Goal: Information Seeking & Learning: Check status

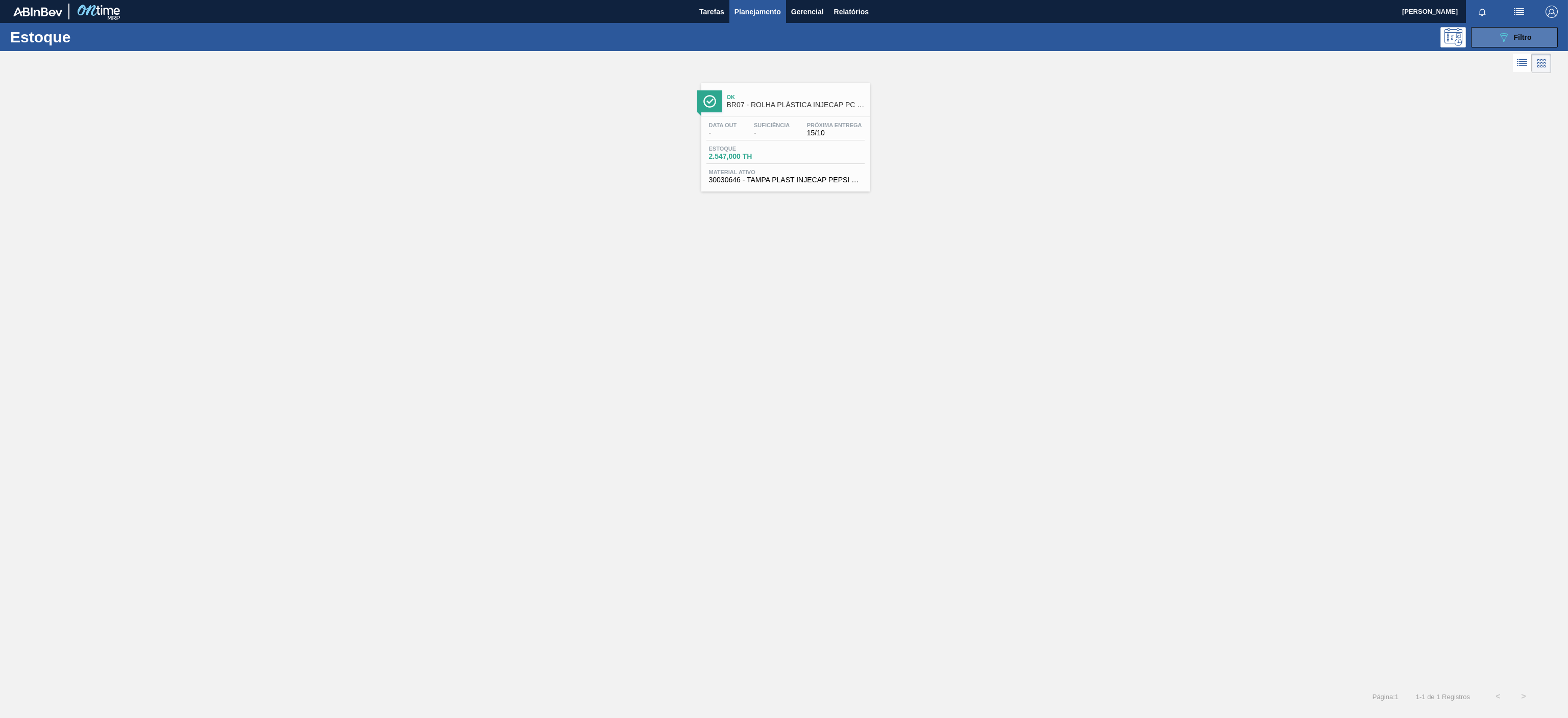
click at [1504, 28] on button "089F7B8B-B2A5-4AFE-B5C0-19BA573D28AC Filtro" at bounding box center [1514, 37] width 87 height 21
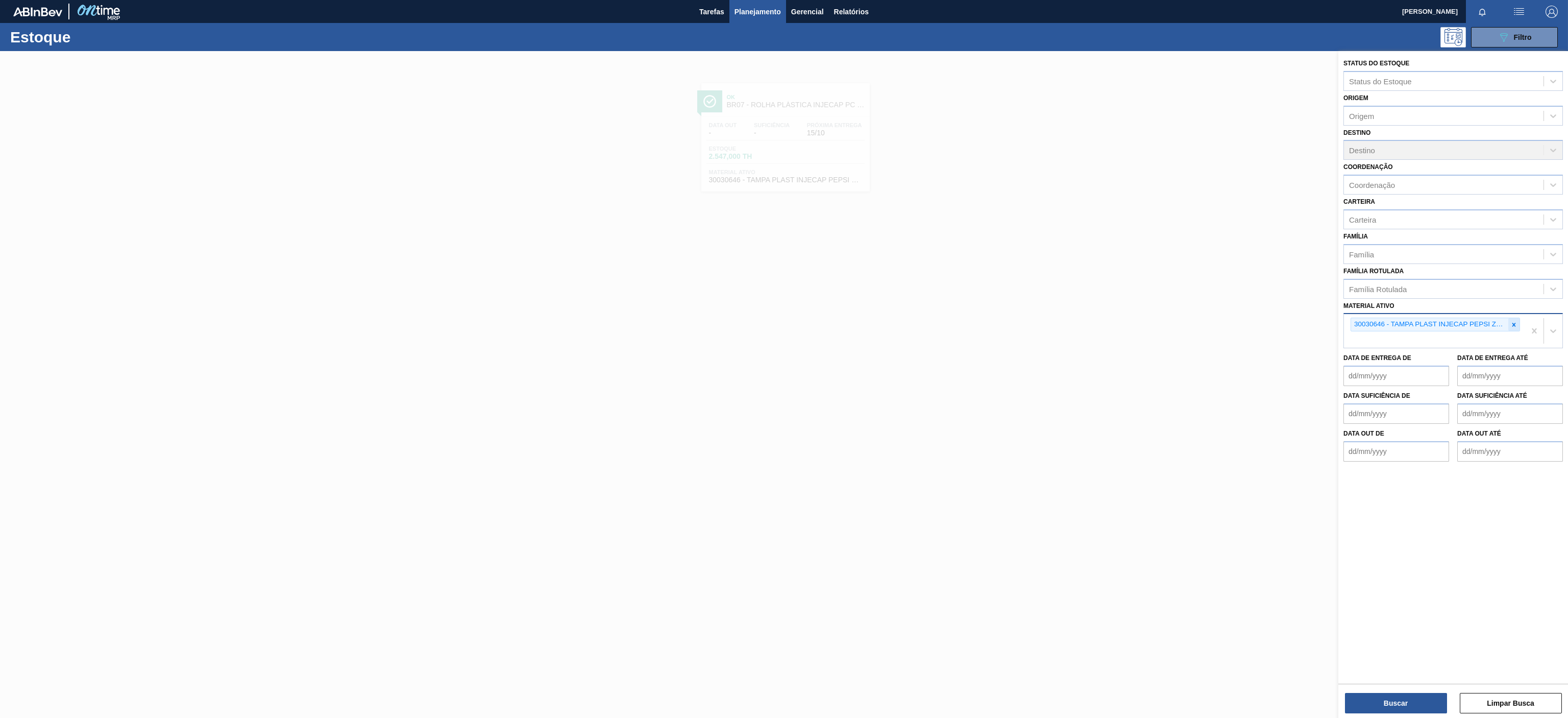
click at [1510, 325] on icon at bounding box center [1513, 324] width 7 height 7
paste ativo "30010210"
type ativo "30010210"
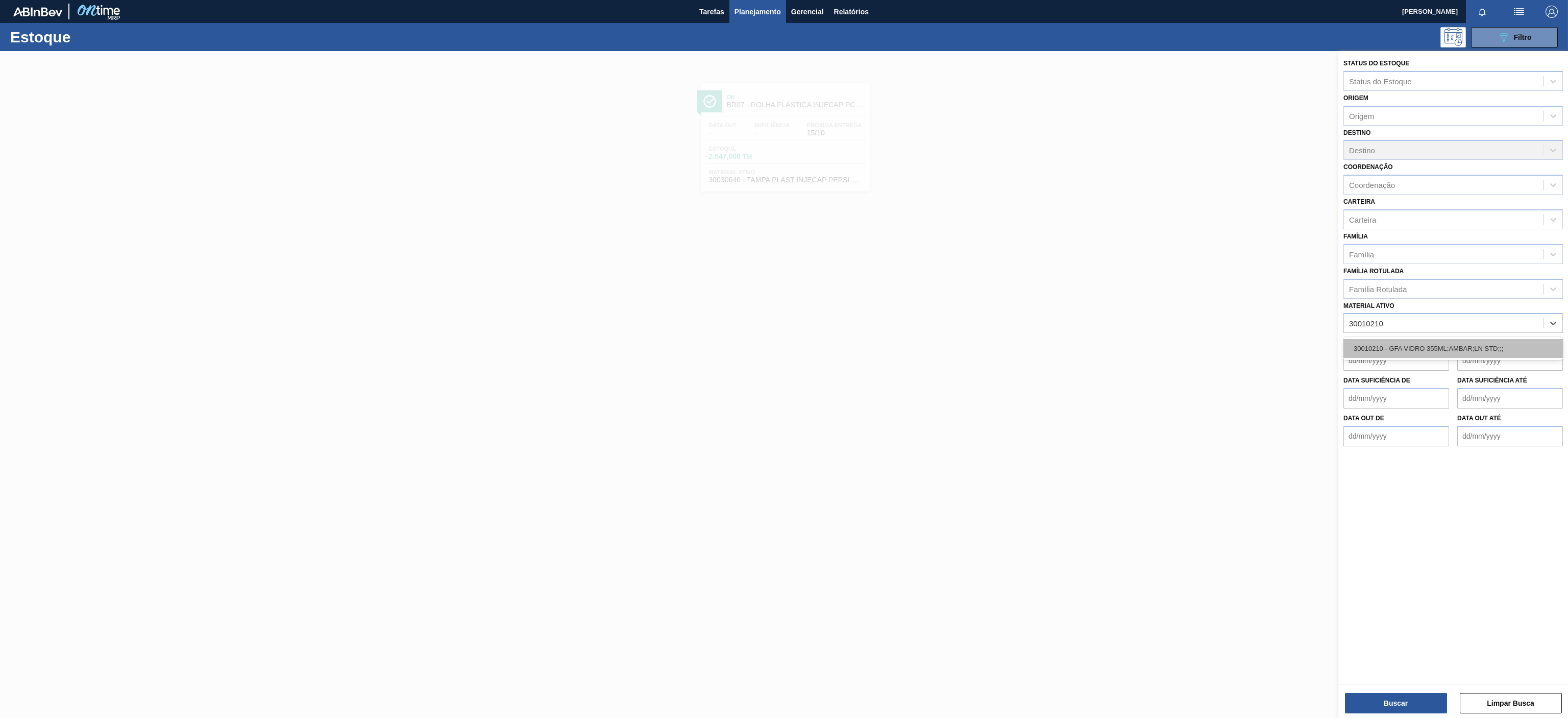
click at [1460, 354] on div "30010210 - GFA VIDRO 355ML;AMBAR;LN STD;;;" at bounding box center [1453, 348] width 219 height 19
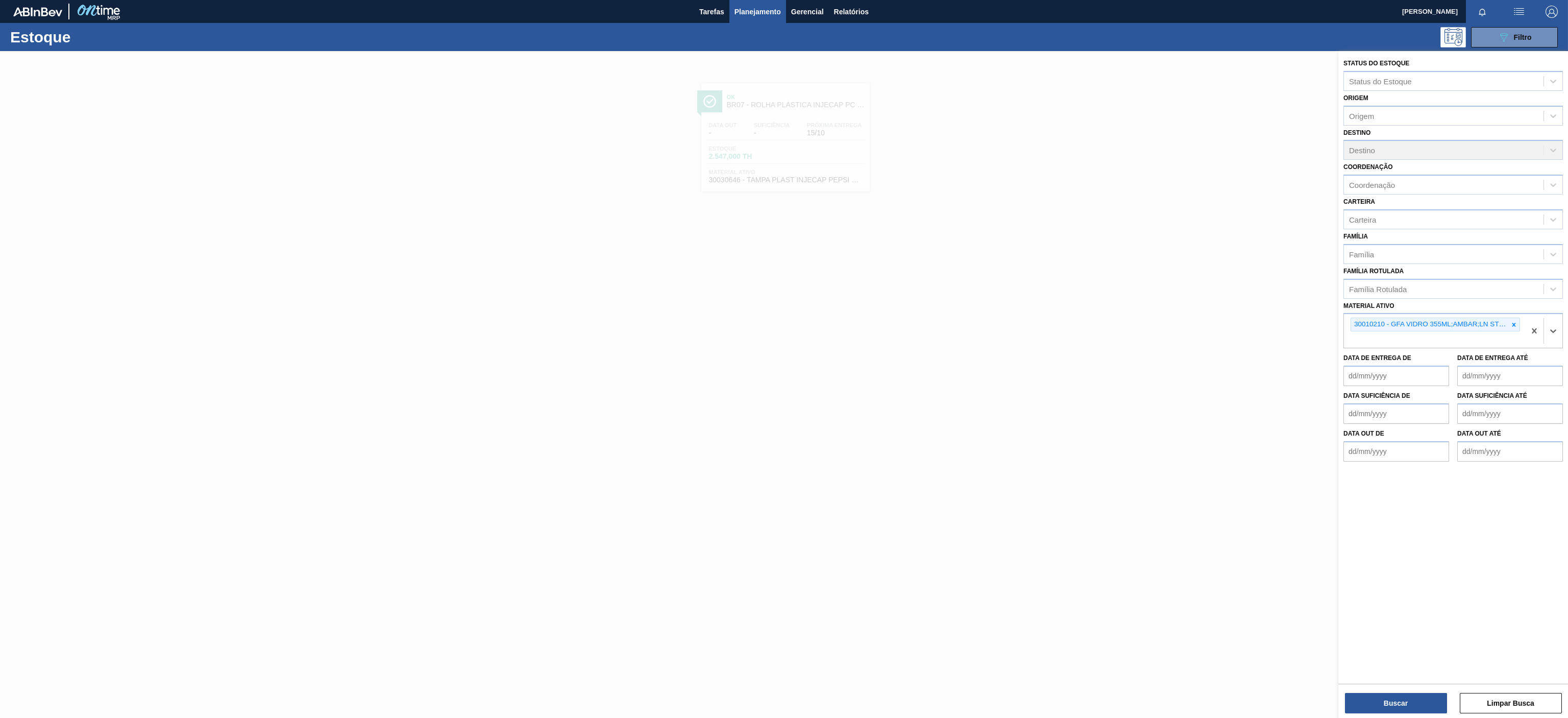
click at [1382, 678] on div "Status do Estoque Status do Estoque Origem Origem Destino Destino Coordenação C…" at bounding box center [1453, 366] width 230 height 631
click at [1360, 713] on div "Status do Estoque Status do Estoque Origem Origem Destino Destino Coordenação C…" at bounding box center [1453, 385] width 230 height 669
click at [1389, 706] on button "Buscar" at bounding box center [1396, 703] width 102 height 21
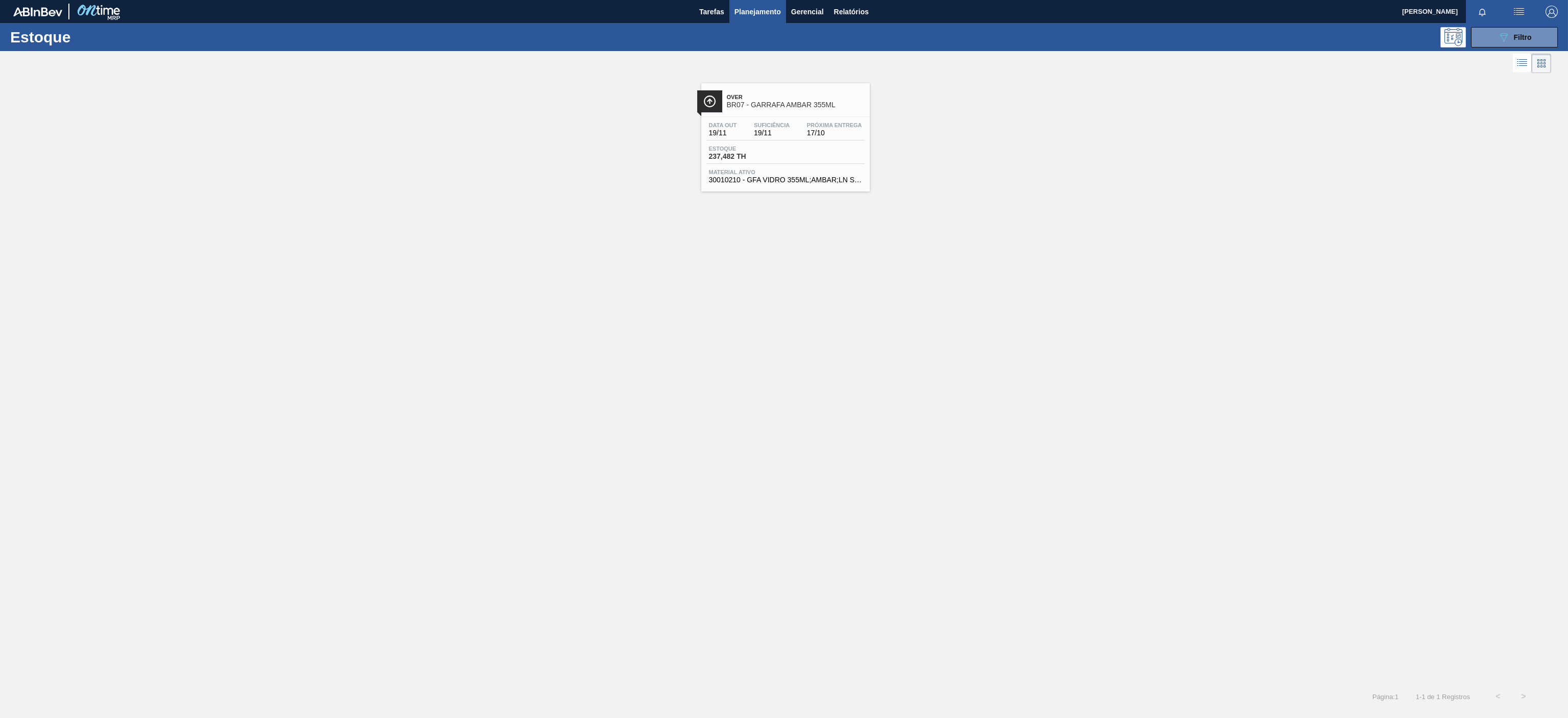
click at [822, 97] on span "Over" at bounding box center [796, 97] width 138 height 6
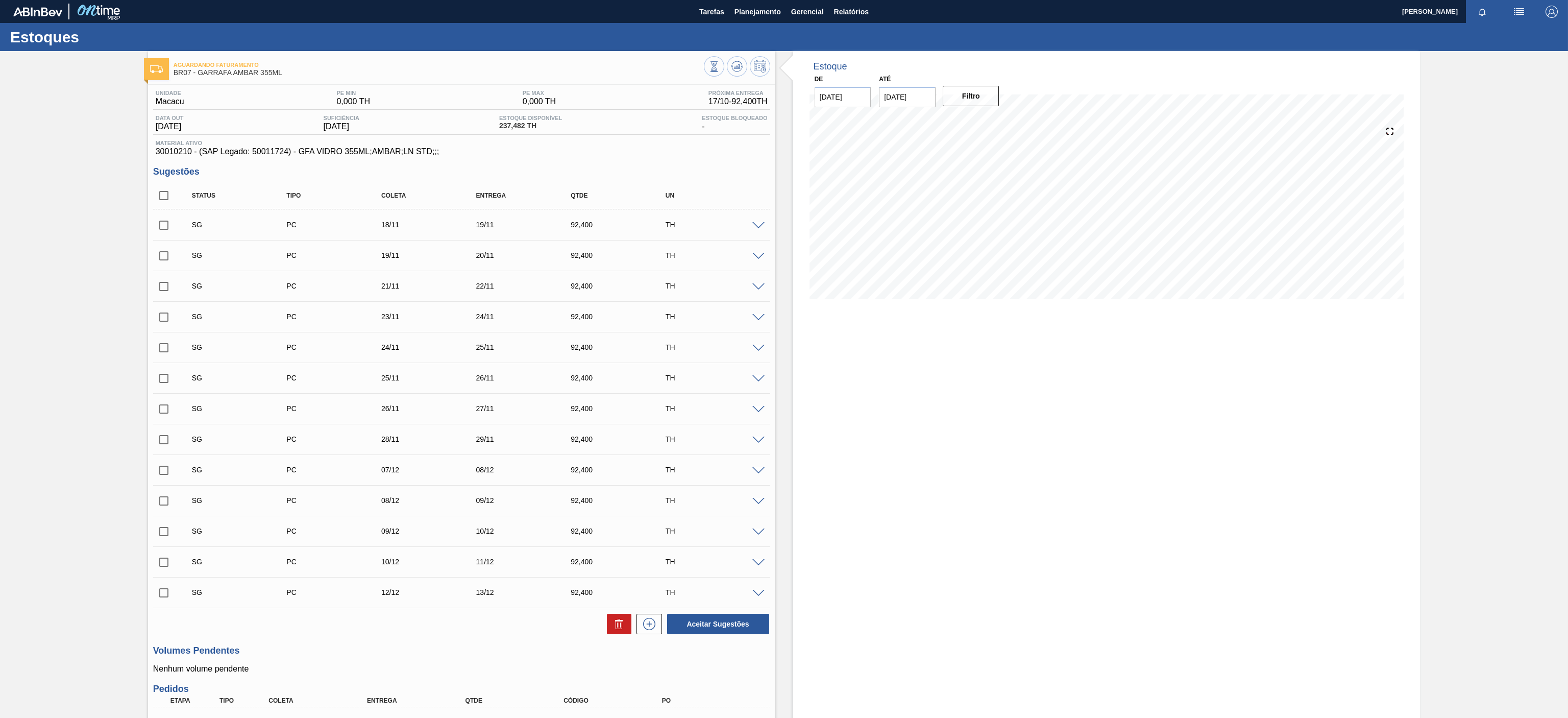
scroll to position [161, 0]
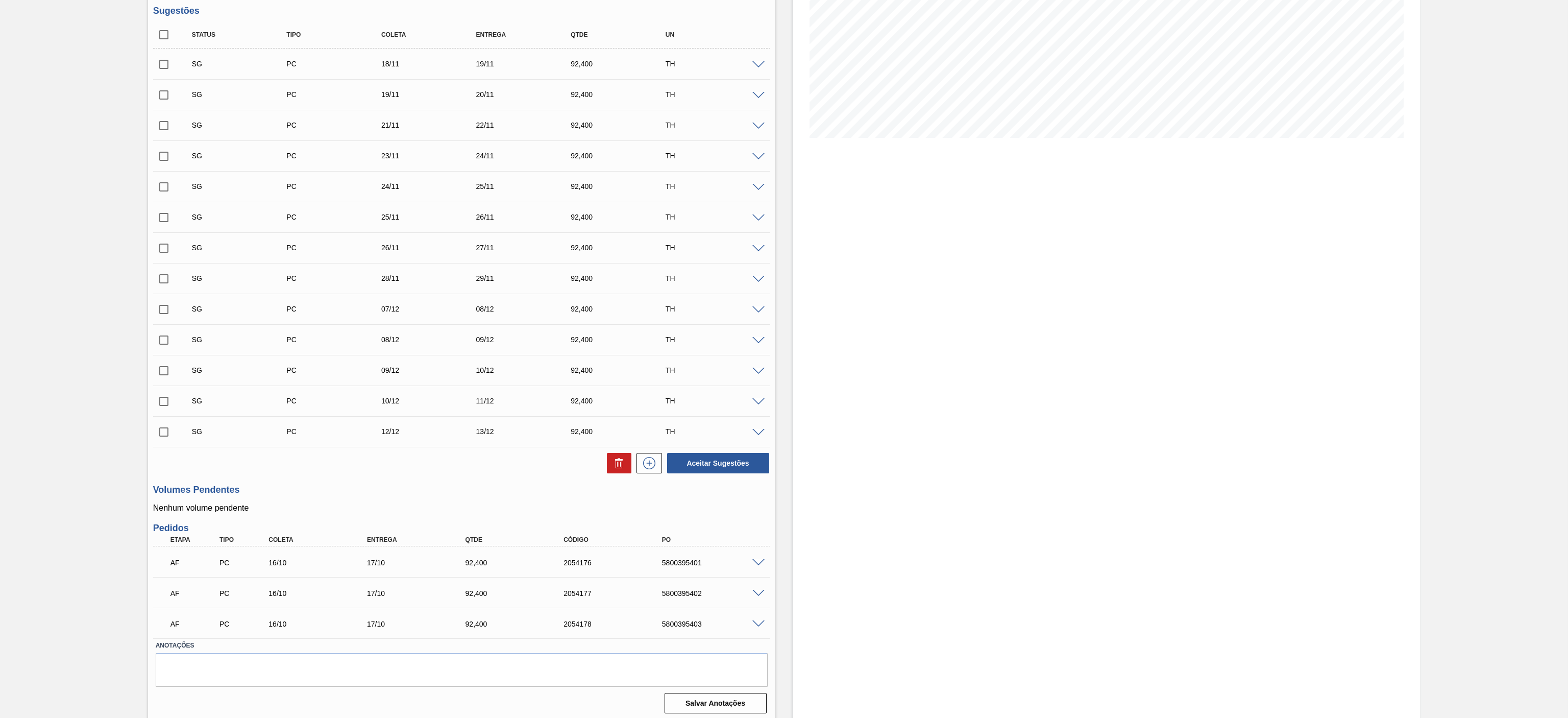
click at [1013, 383] on div "Estoque De [DATE] Até [DATE] Filtro" at bounding box center [1106, 306] width 627 height 831
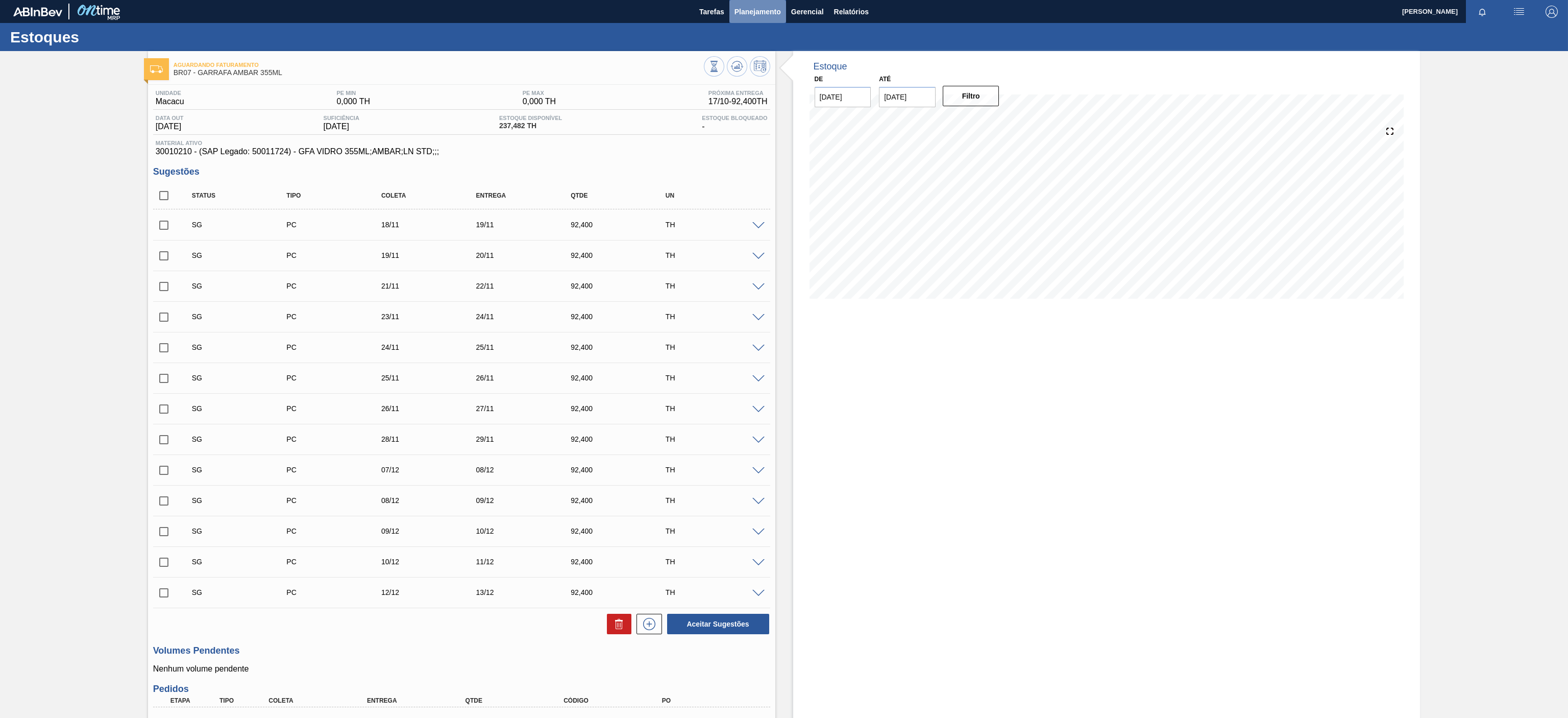
click at [745, 13] on span "Planejamento" at bounding box center [758, 11] width 47 height 12
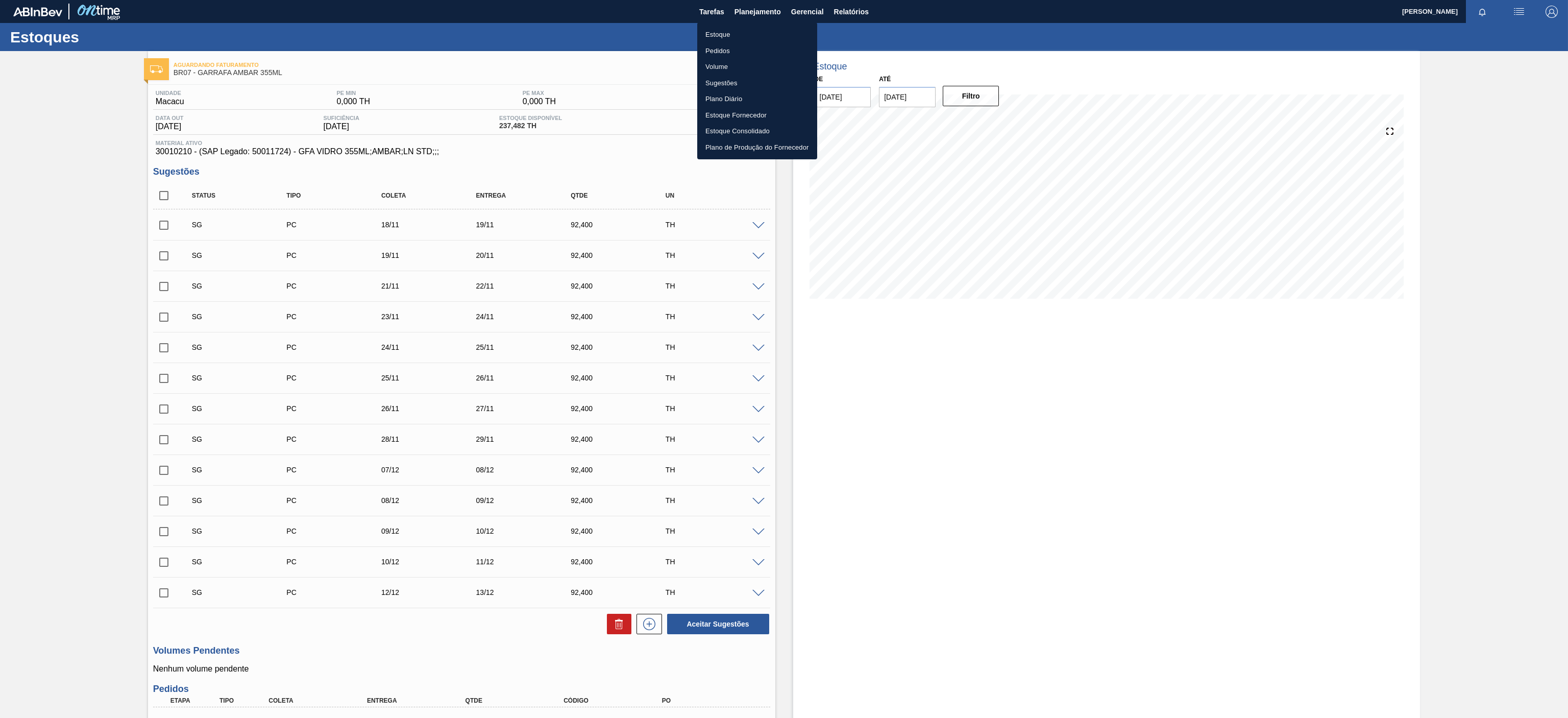
click at [715, 36] on li "Estoque" at bounding box center [757, 34] width 120 height 16
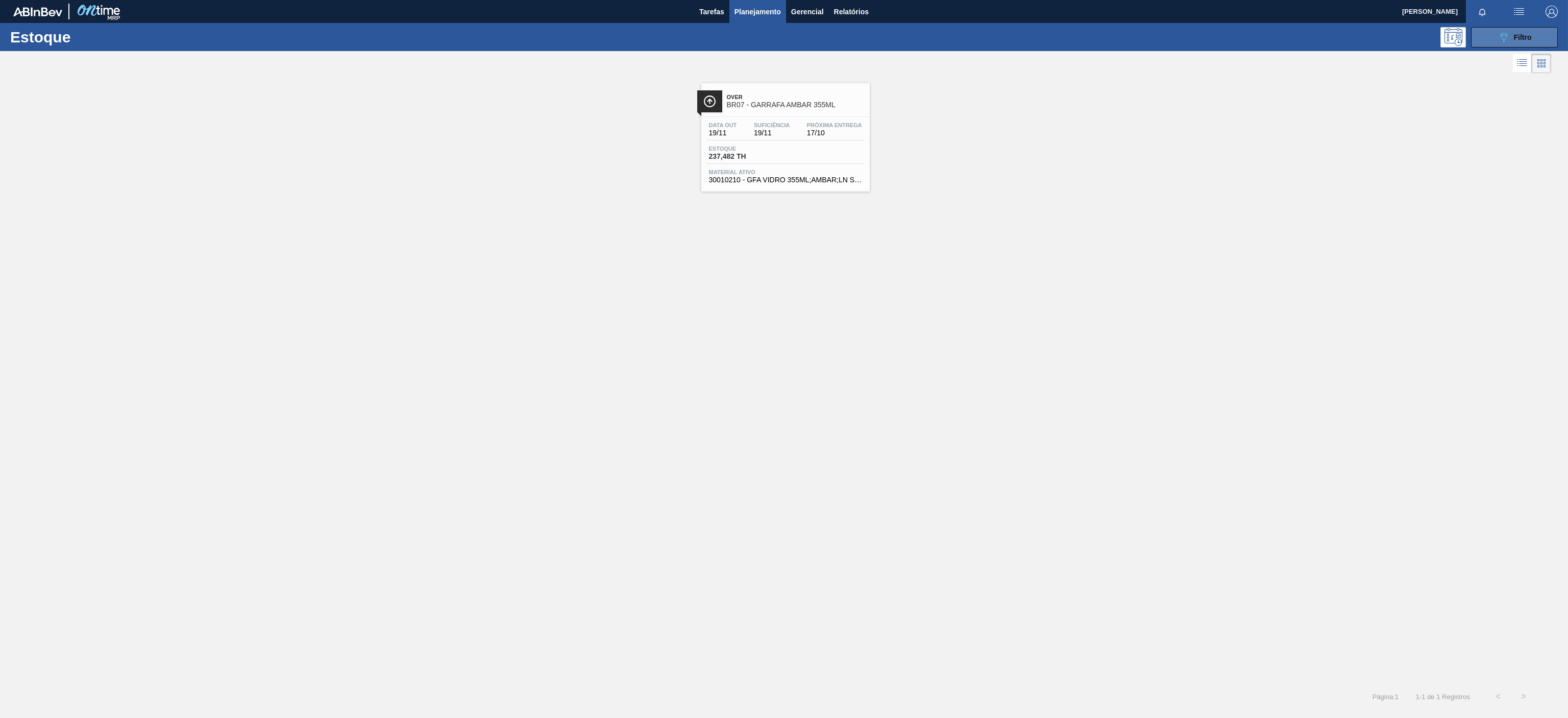
click at [1501, 32] on icon "089F7B8B-B2A5-4AFE-B5C0-19BA573D28AC" at bounding box center [1504, 38] width 12 height 12
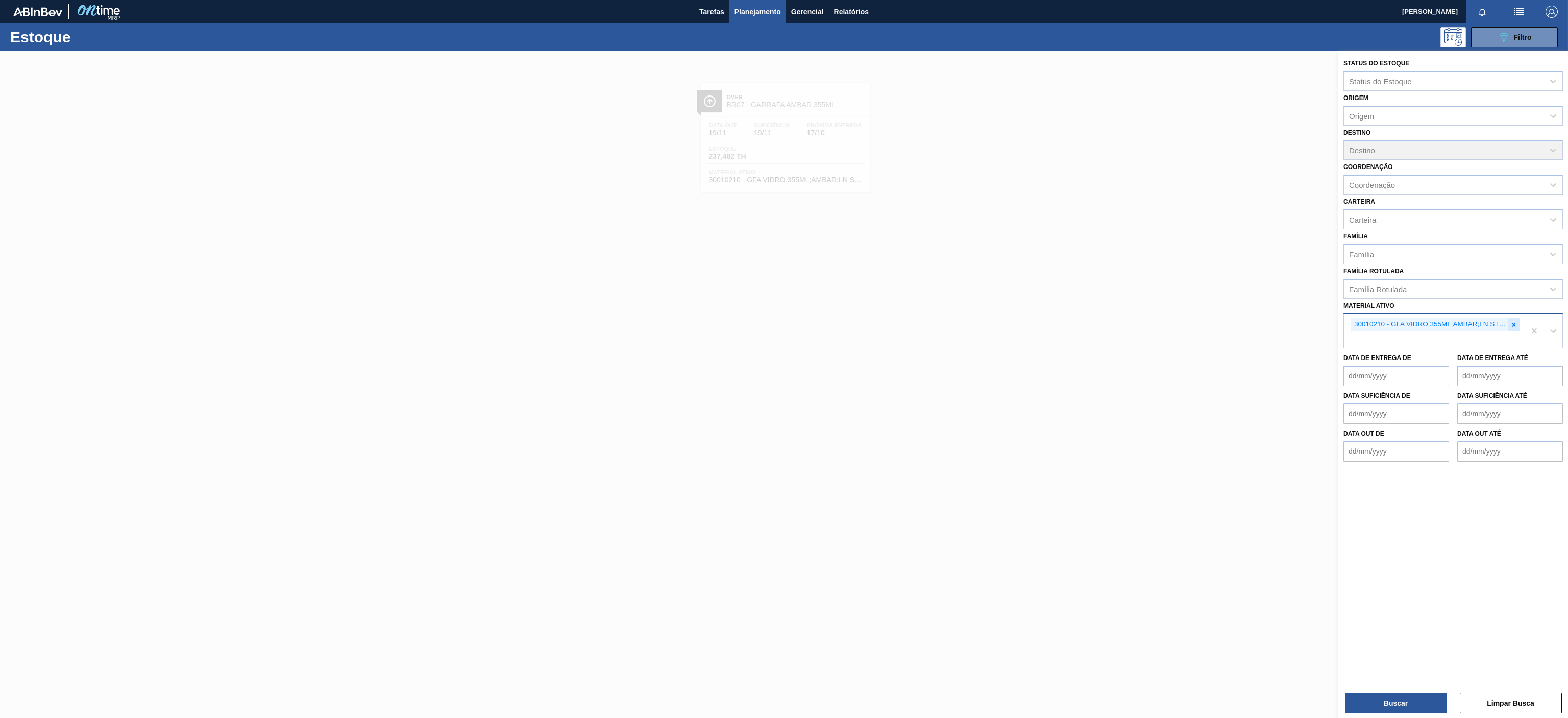
click at [1515, 323] on icon at bounding box center [1513, 324] width 7 height 7
paste ativo "30029557"
type ativo "30029557"
click at [1435, 359] on div "30029557 - CX PAP PATAG IPA 355ML C12 NIV24" at bounding box center [1453, 349] width 219 height 23
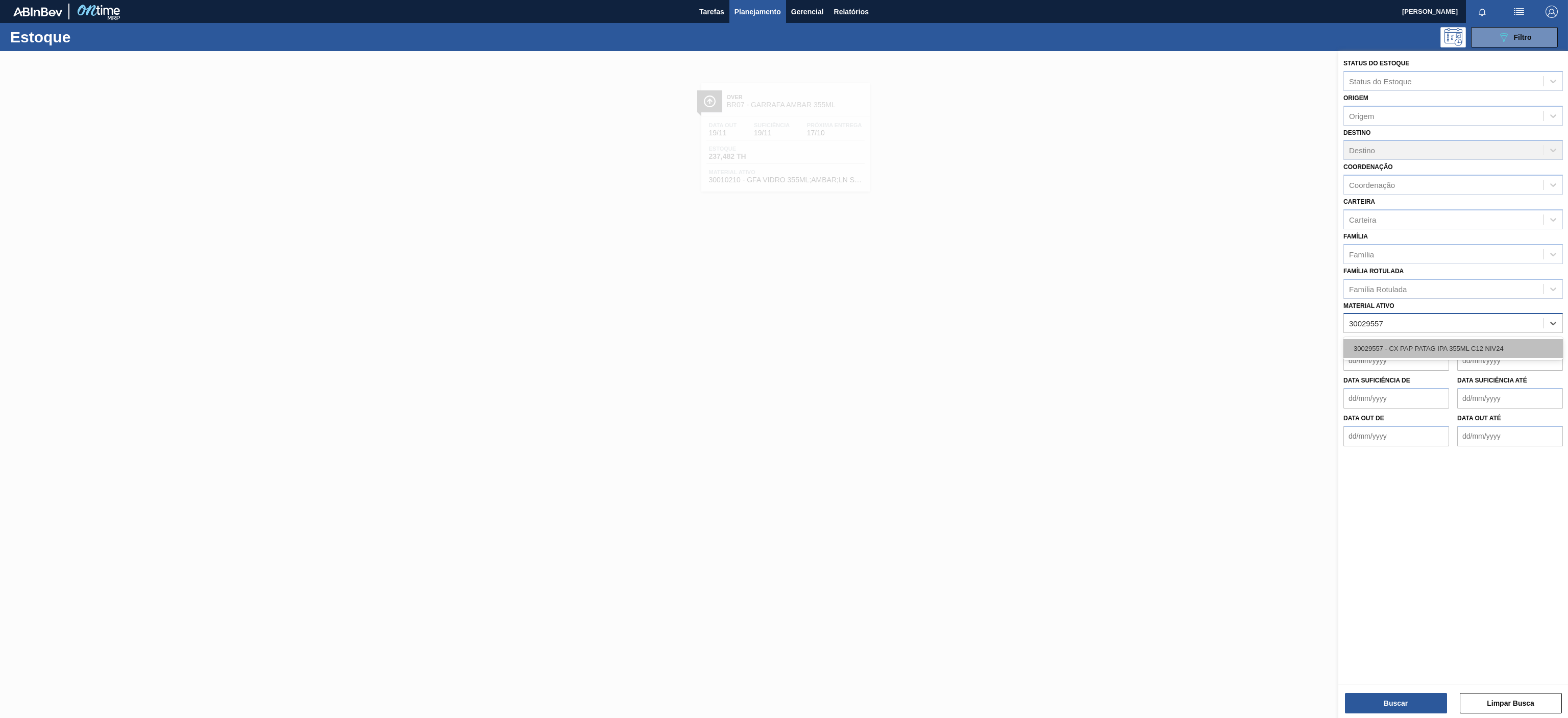
click at [1420, 348] on div "30029557 - CX PAP PATAG IPA 355ML C12 NIV24" at bounding box center [1453, 348] width 219 height 19
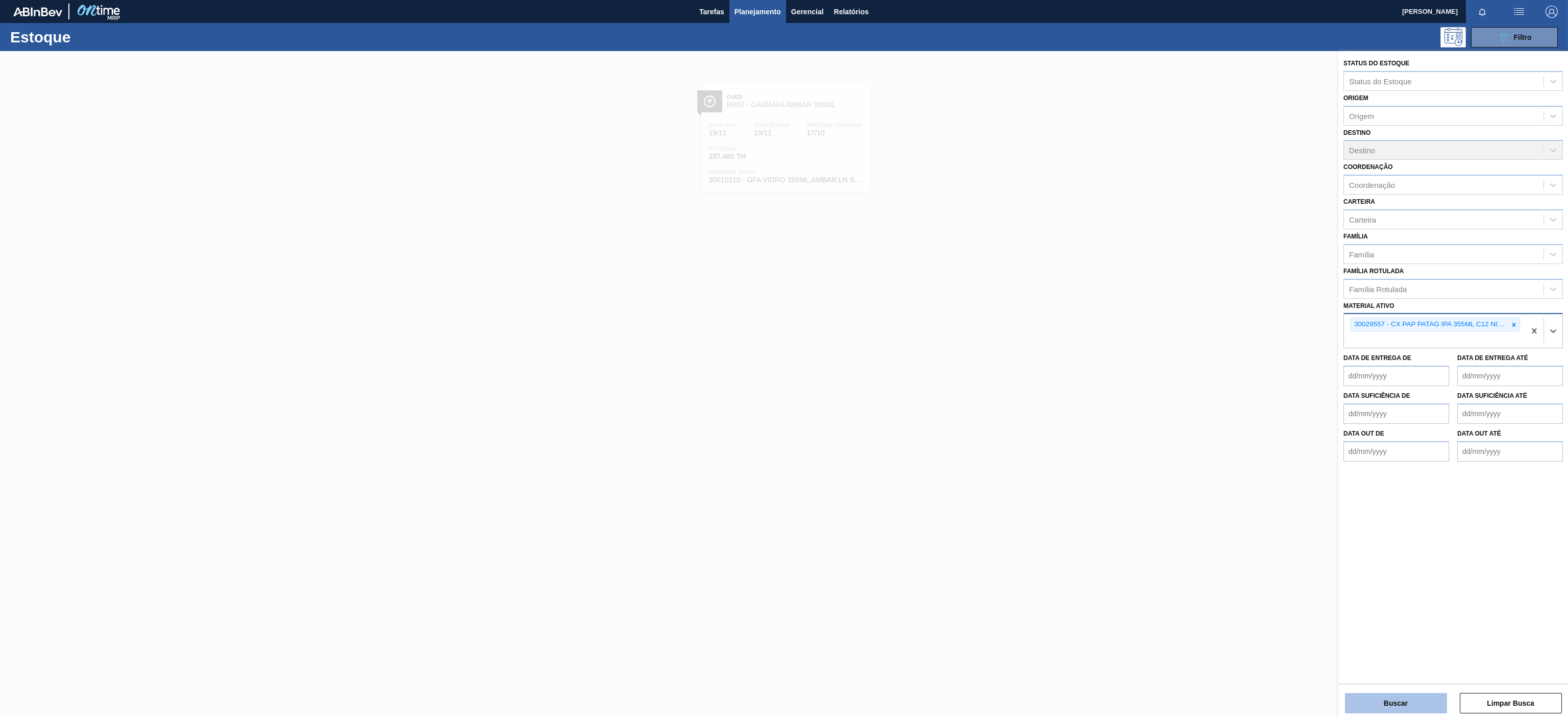
click at [1356, 703] on button "Buscar" at bounding box center [1396, 703] width 102 height 21
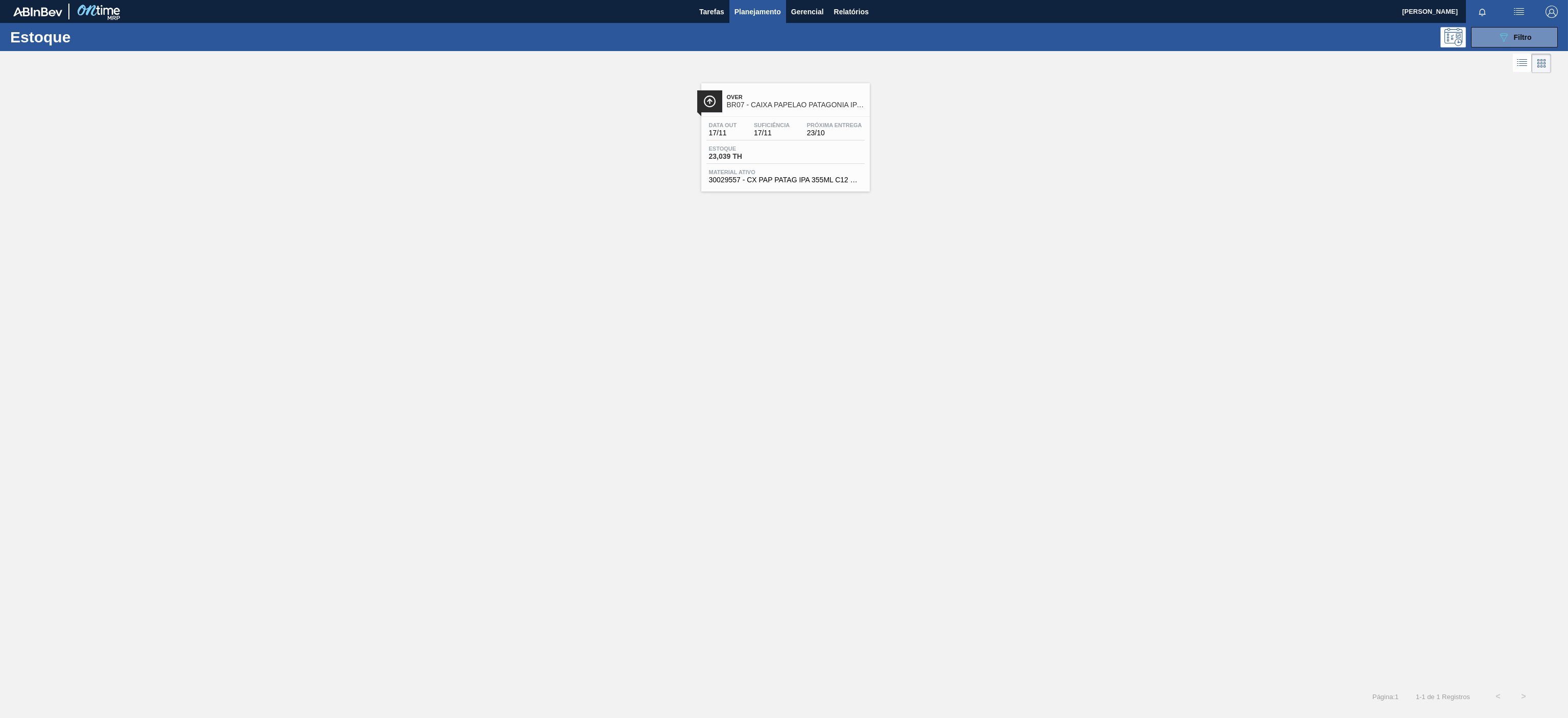
click at [796, 106] on span "BR07 - CAIXA PAPELAO PATAGONIA IPA 355 C/12" at bounding box center [796, 105] width 138 height 8
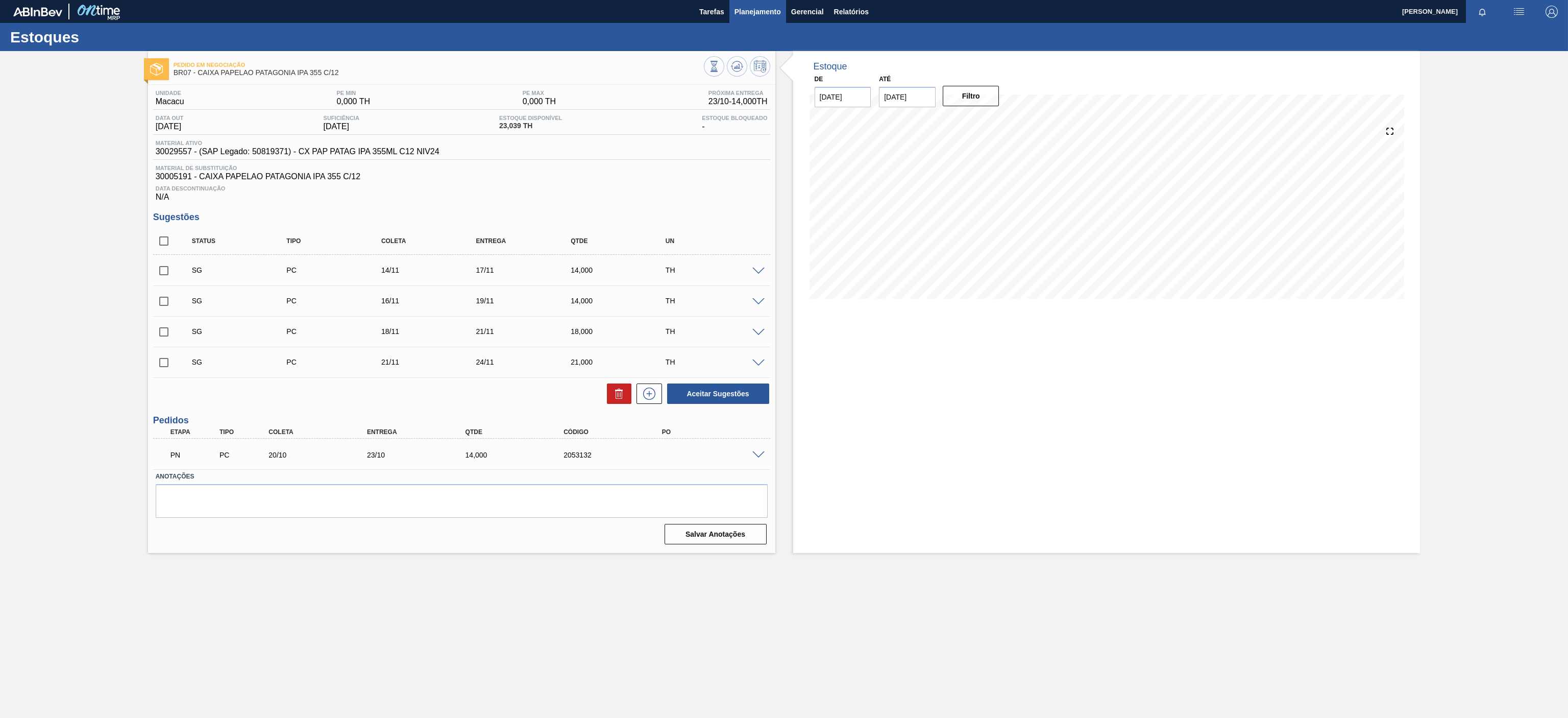
click at [755, 13] on span "Planejamento" at bounding box center [758, 11] width 47 height 12
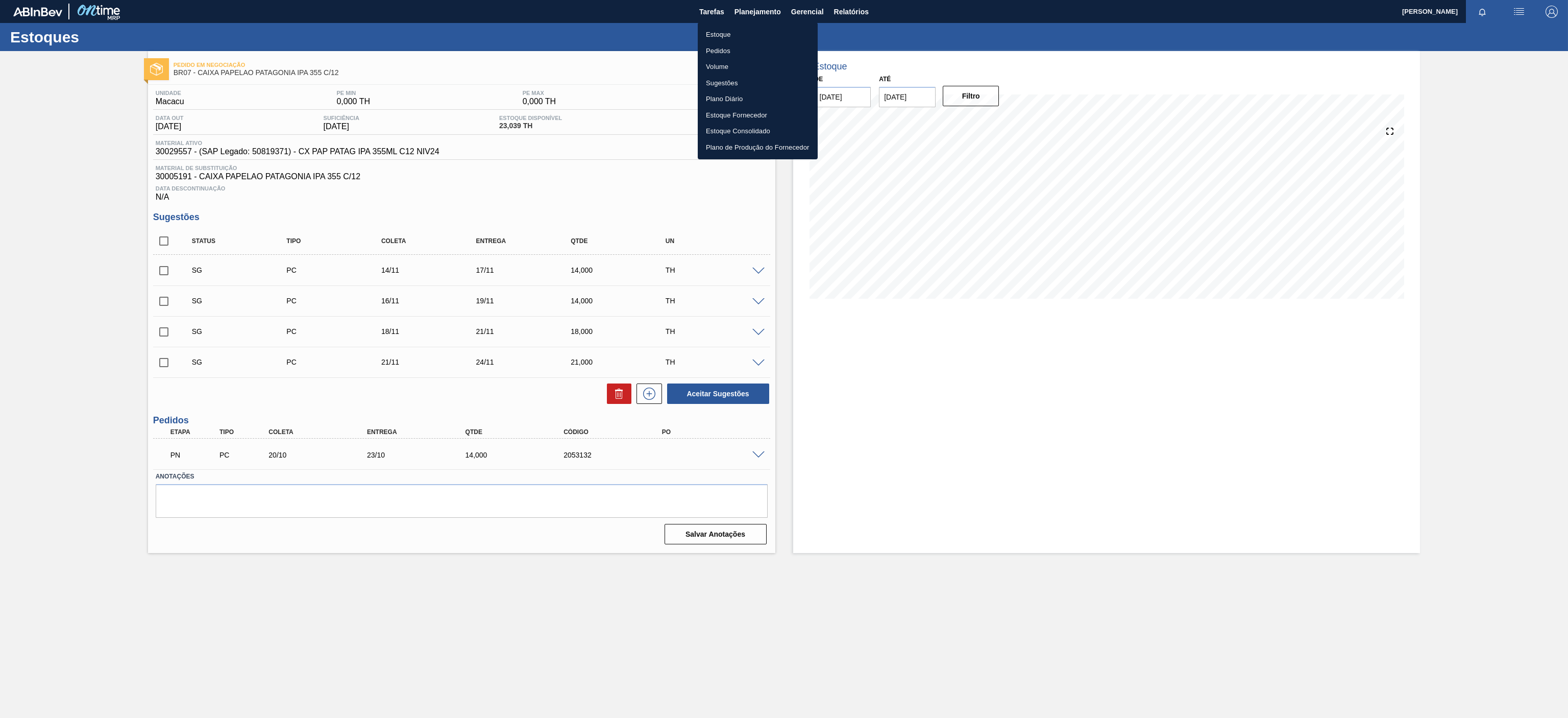
click at [731, 32] on li "Estoque" at bounding box center [758, 34] width 120 height 16
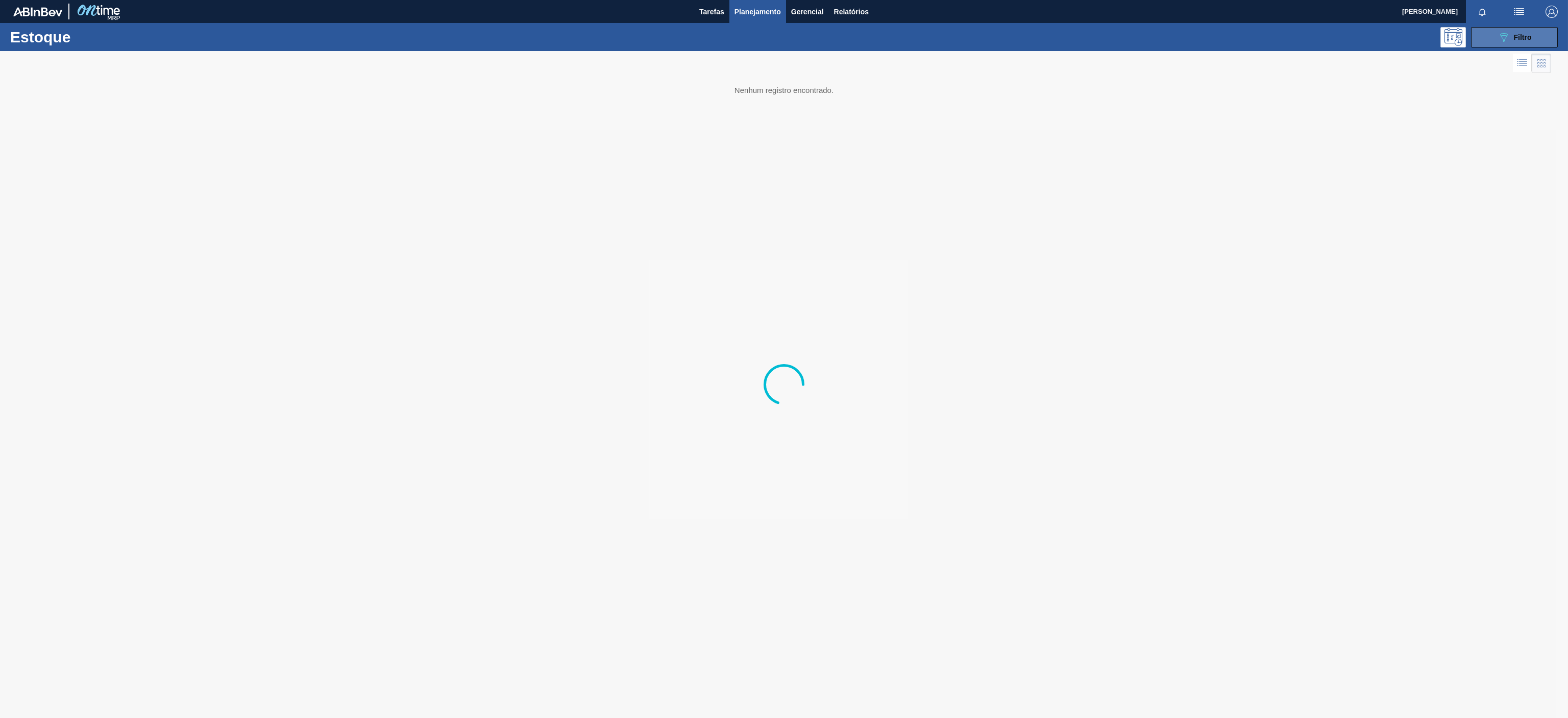
click at [1519, 31] on div "089F7B8B-B2A5-4AFE-B5C0-19BA573D28AC Filtro" at bounding box center [1514, 38] width 34 height 12
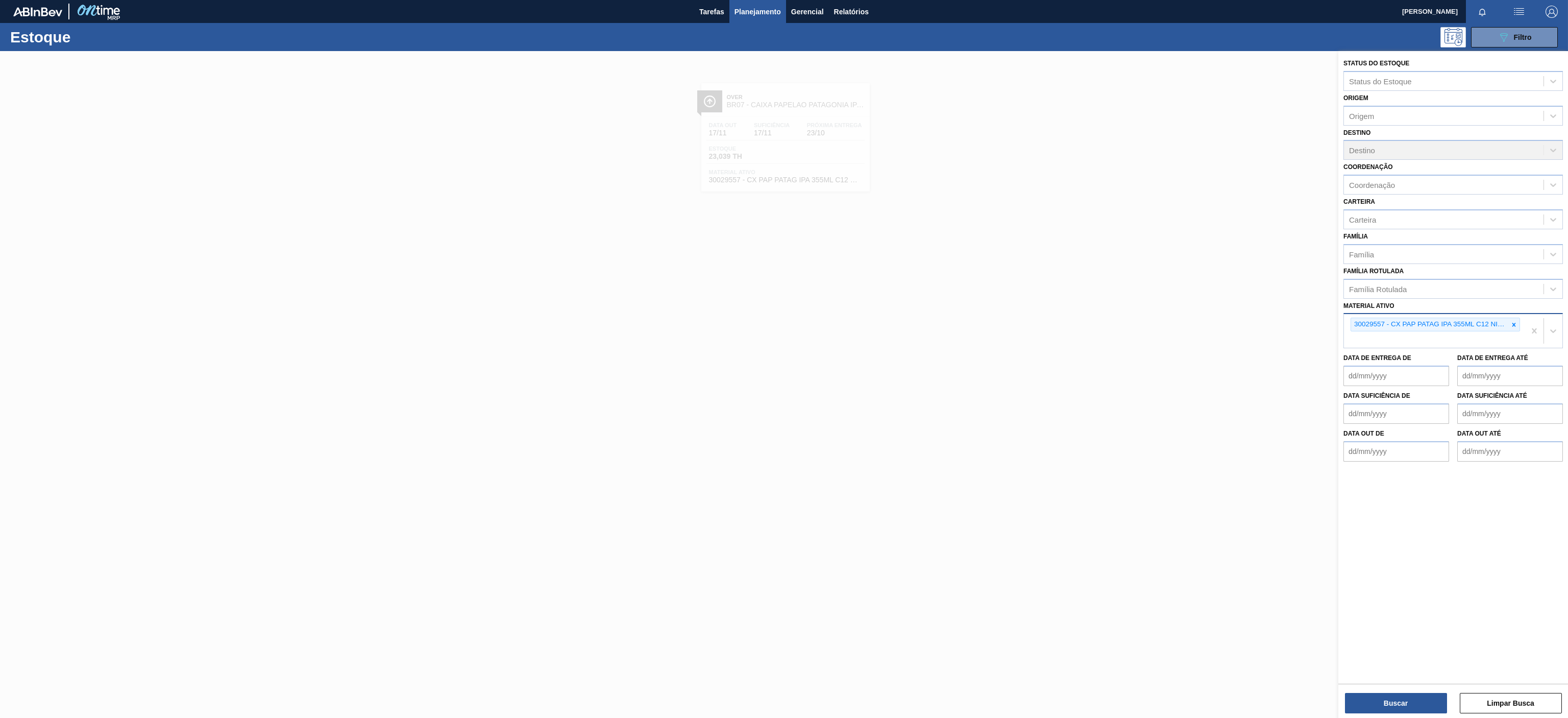
click at [1515, 329] on div at bounding box center [1514, 324] width 11 height 13
paste ativo "30029651"
type ativo "30029651"
click at [1402, 356] on div "30029651 - ROT NECK PATAG IPA 355 ML NIV24" at bounding box center [1453, 348] width 219 height 19
click at [1421, 706] on button "Buscar" at bounding box center [1396, 703] width 102 height 21
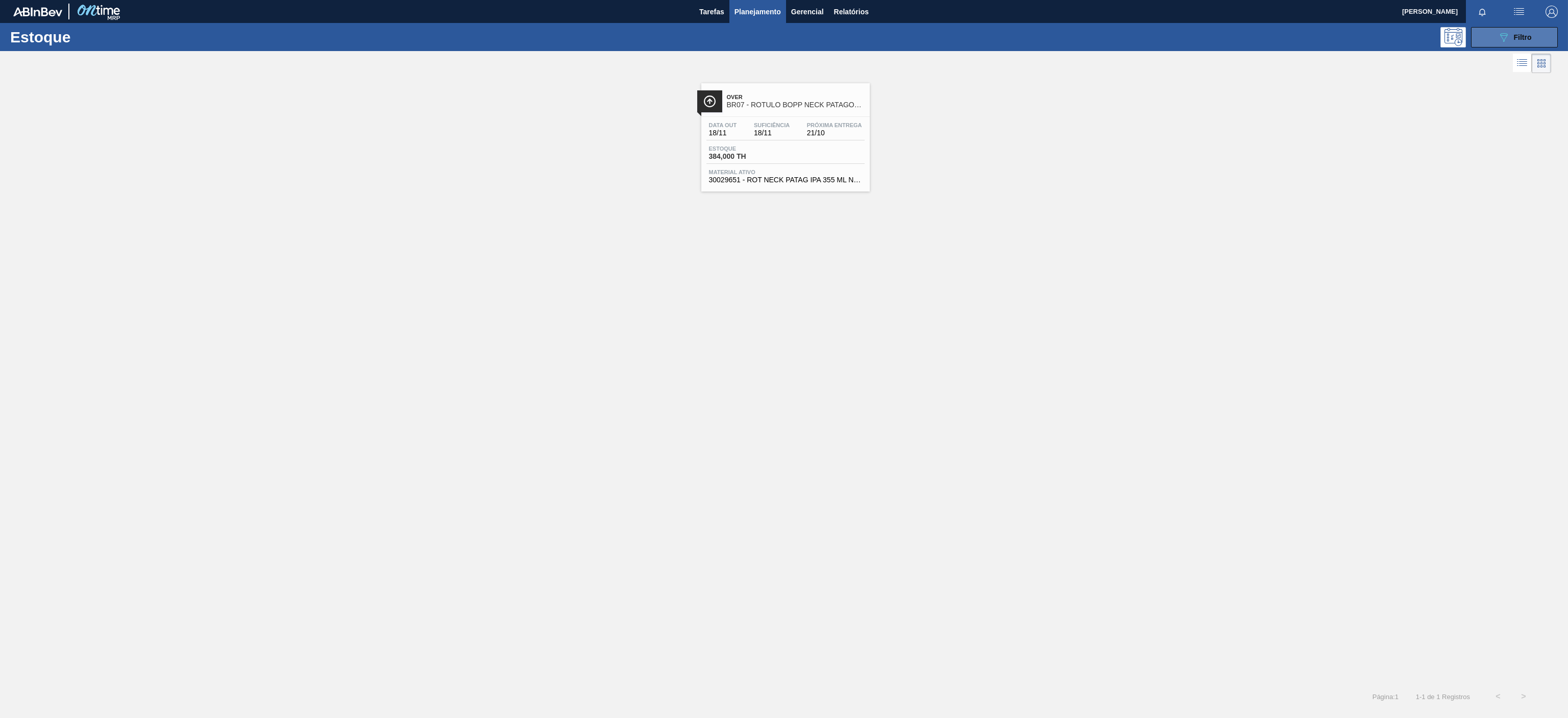
click at [1525, 40] on span "Filtro" at bounding box center [1522, 37] width 18 height 8
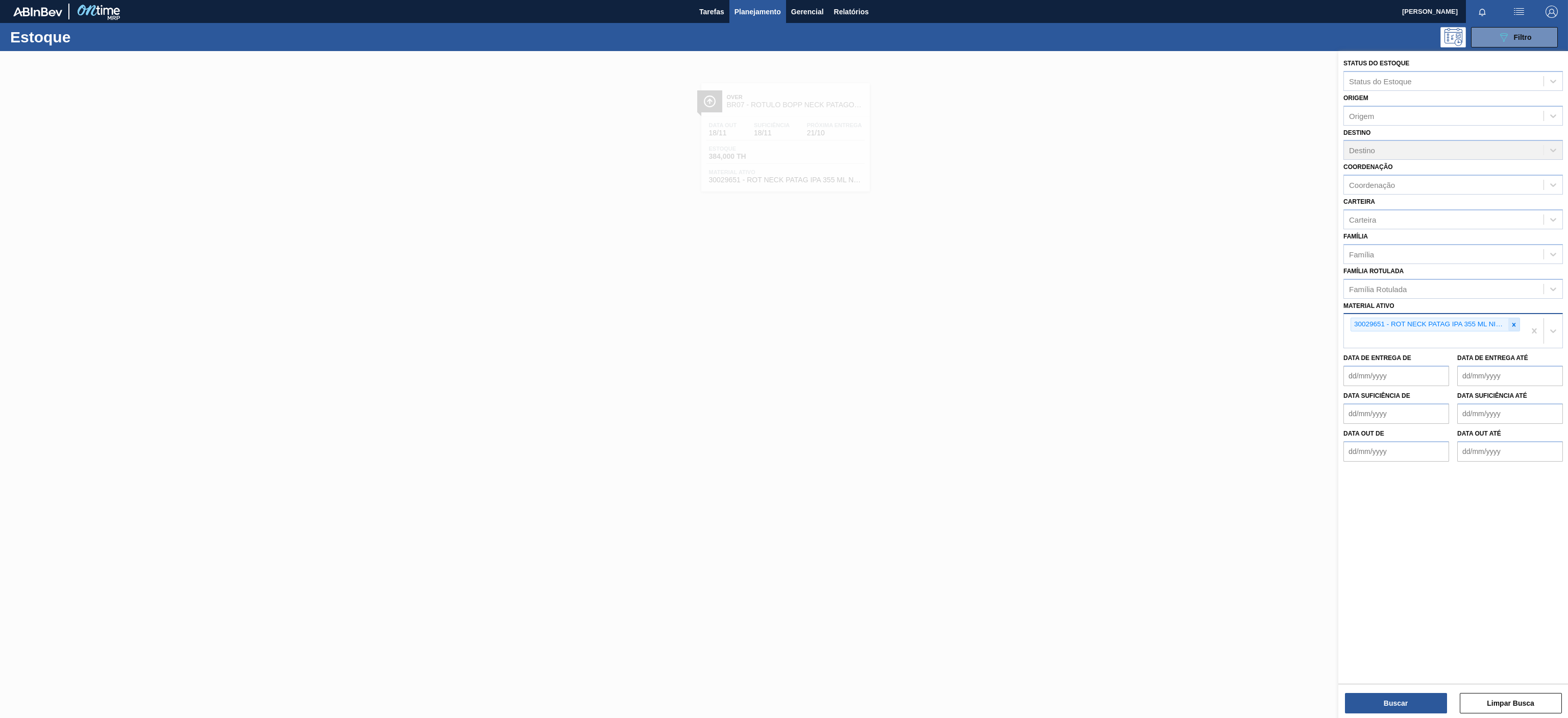
click at [1514, 326] on icon at bounding box center [1514, 324] width 4 height 4
paste ativo "30029638"
type ativo "30029638"
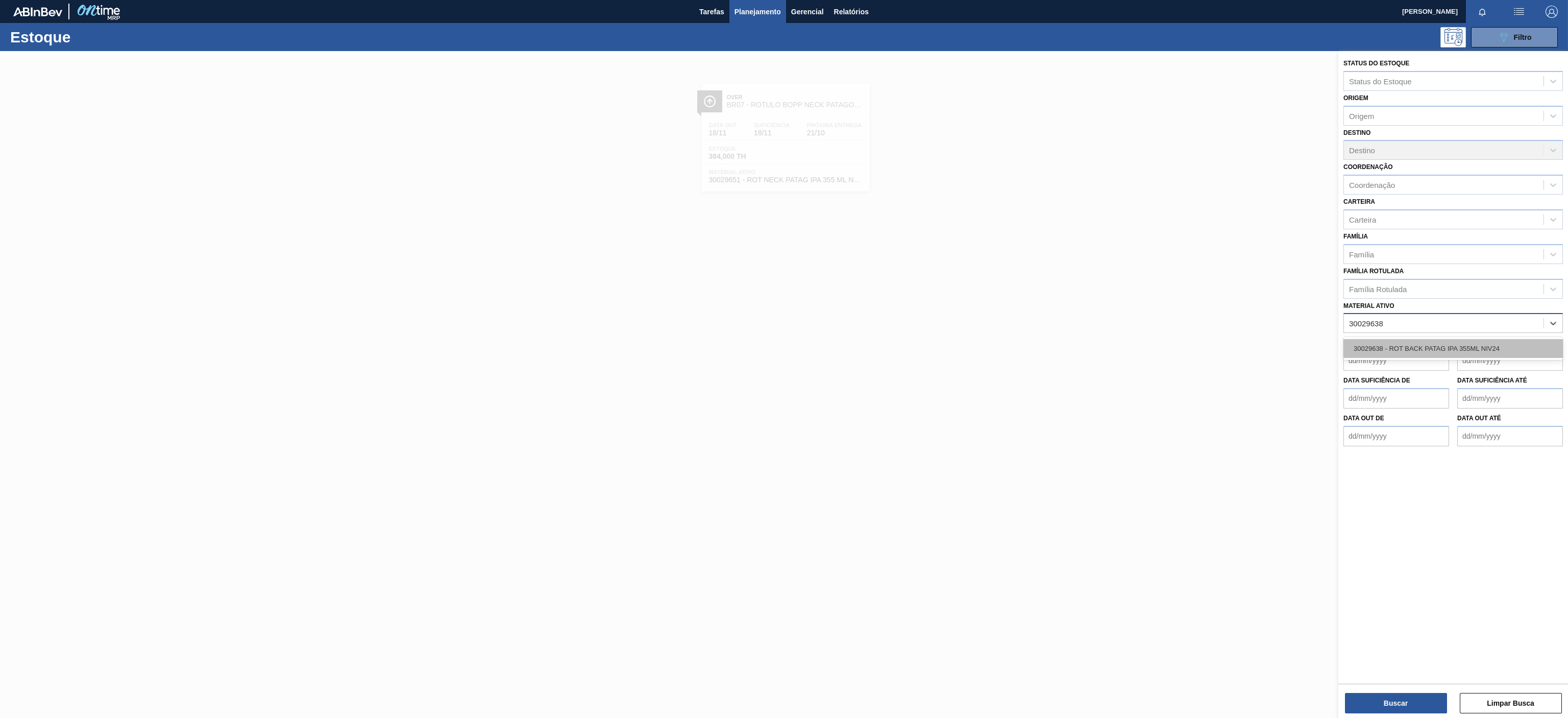
click at [1431, 342] on div "30029638 - ROT BACK PATAG IPA 355ML NIV24" at bounding box center [1453, 348] width 219 height 19
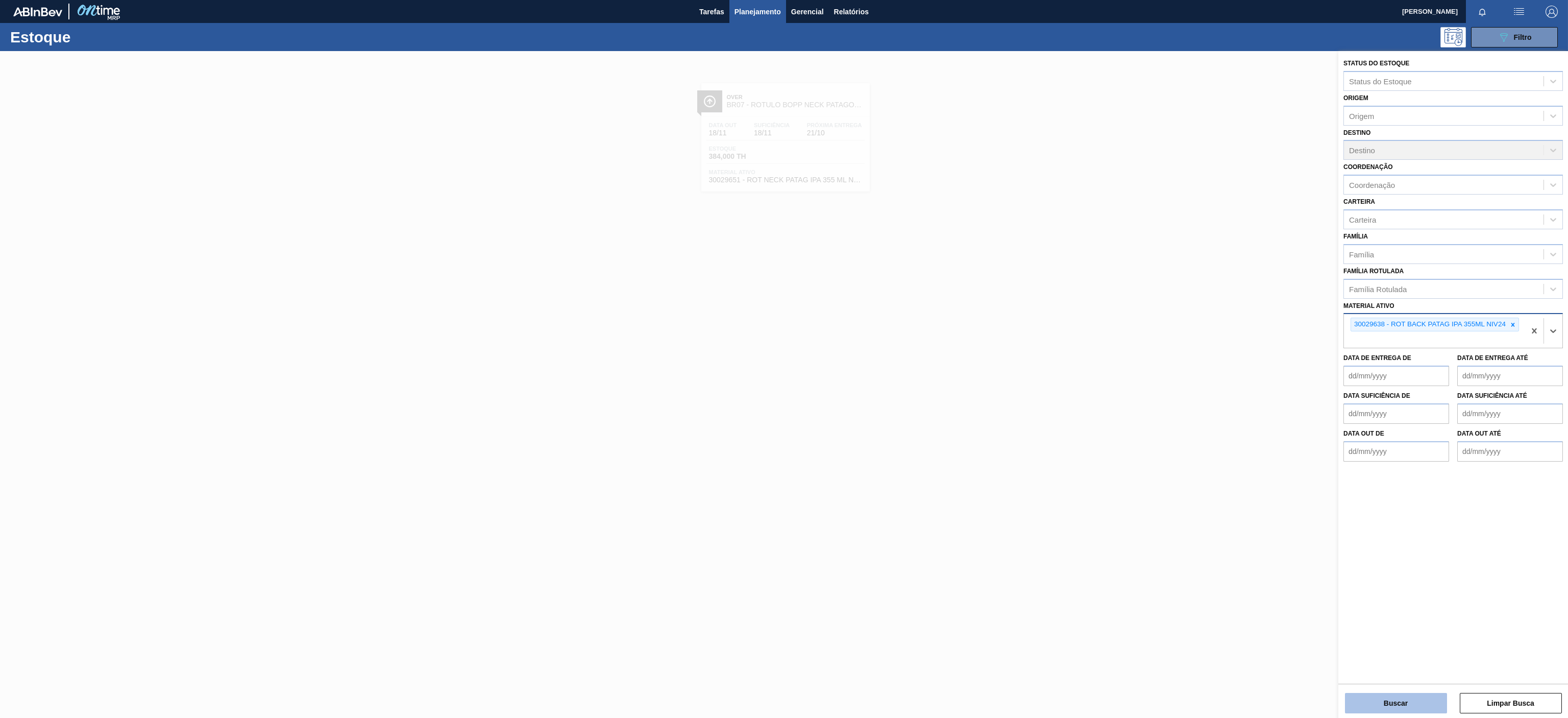
click at [1415, 703] on button "Buscar" at bounding box center [1396, 703] width 102 height 21
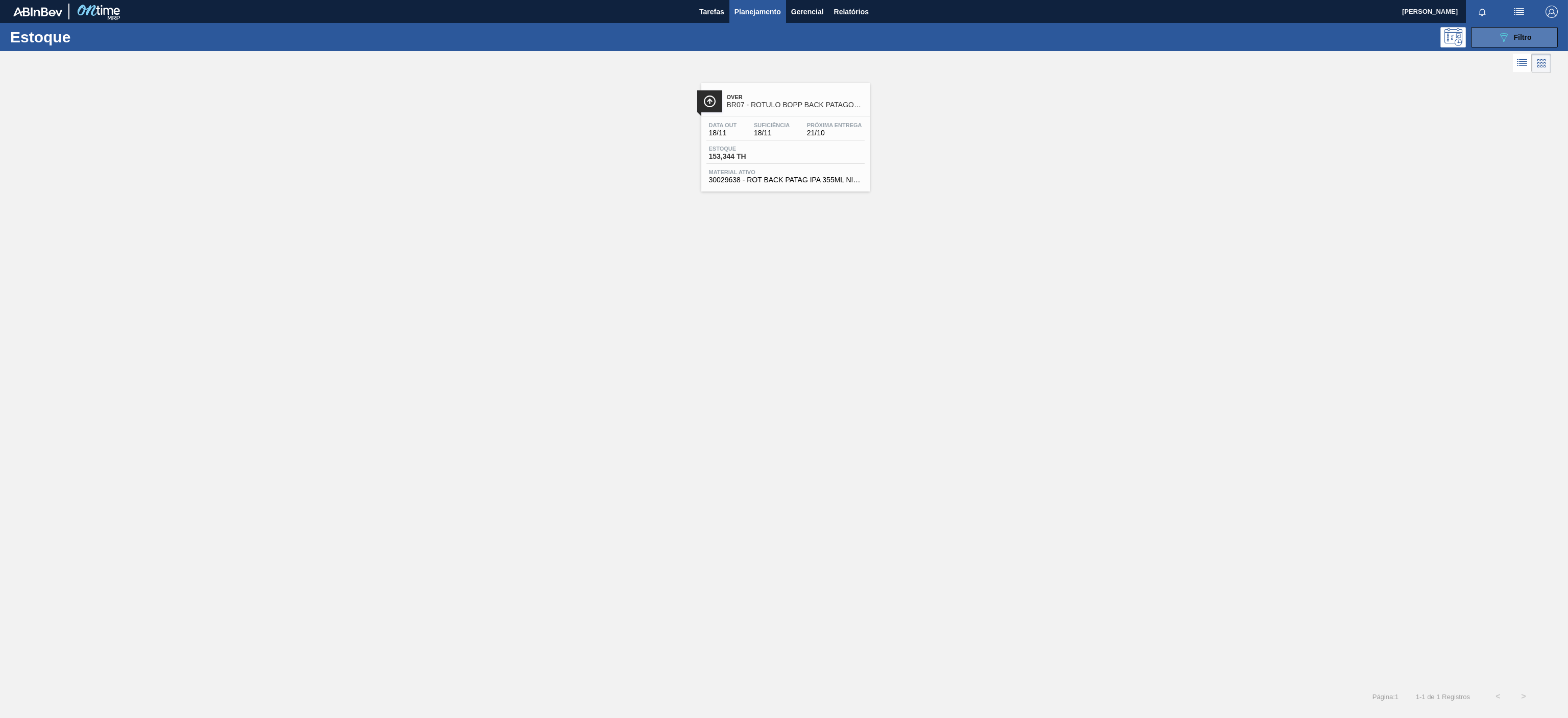
click at [1511, 44] on button "089F7B8B-B2A5-4AFE-B5C0-19BA573D28AC Filtro" at bounding box center [1514, 37] width 87 height 21
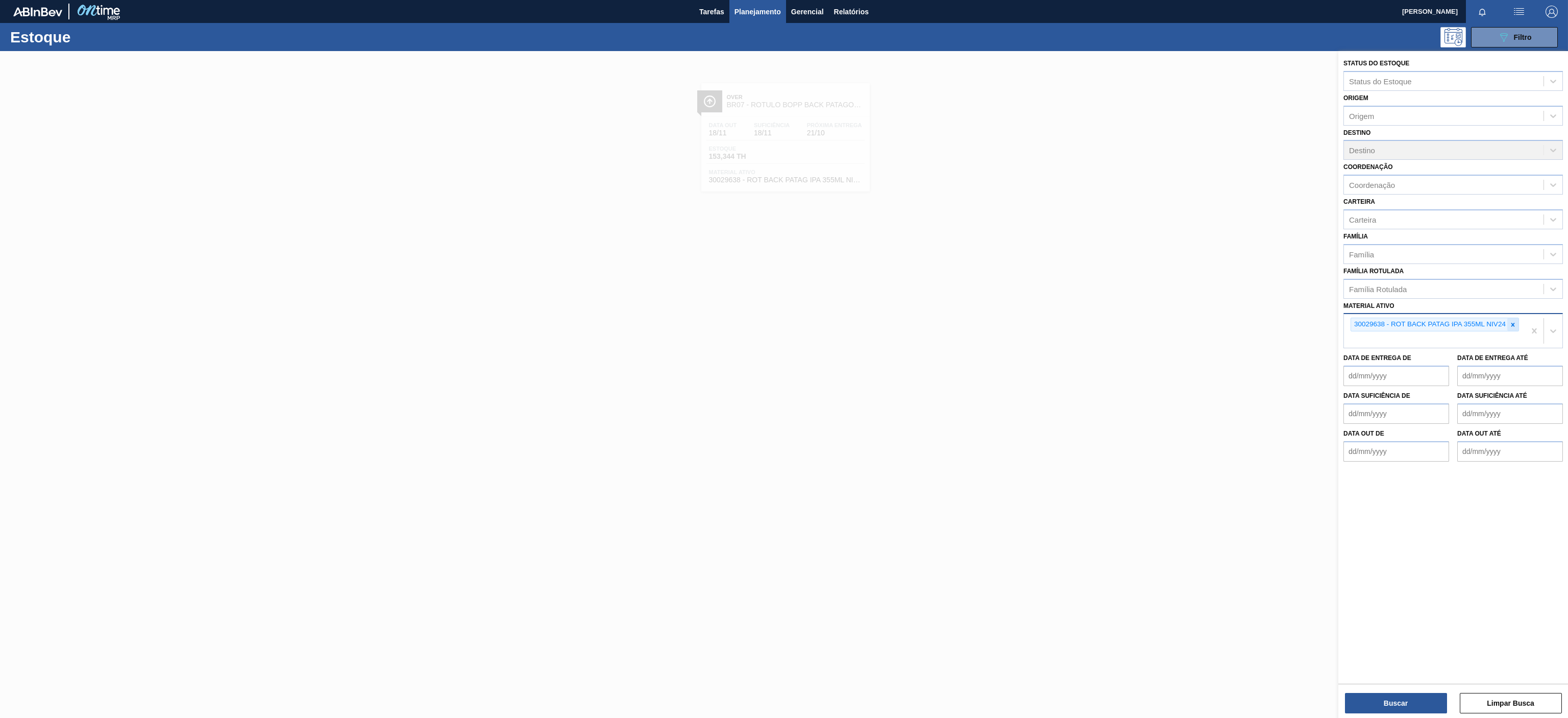
click at [1513, 323] on icon at bounding box center [1512, 324] width 7 height 7
paste ativo "30003513"
type ativo "30003513"
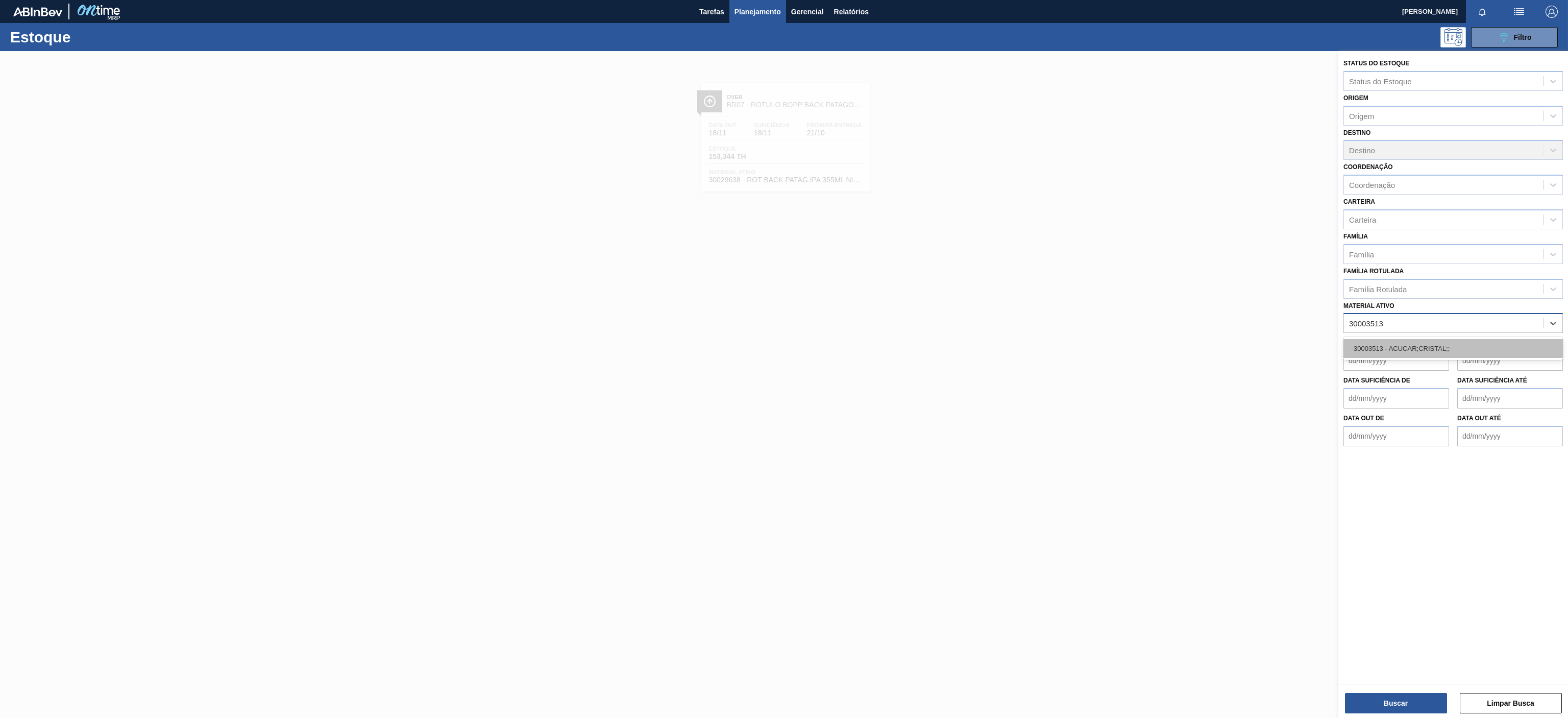
click at [1405, 348] on div "30003513 - ACUCAR;CRISTAL;;" at bounding box center [1453, 348] width 219 height 19
click at [1378, 712] on button "Buscar" at bounding box center [1396, 703] width 102 height 21
